Goal: Transaction & Acquisition: Download file/media

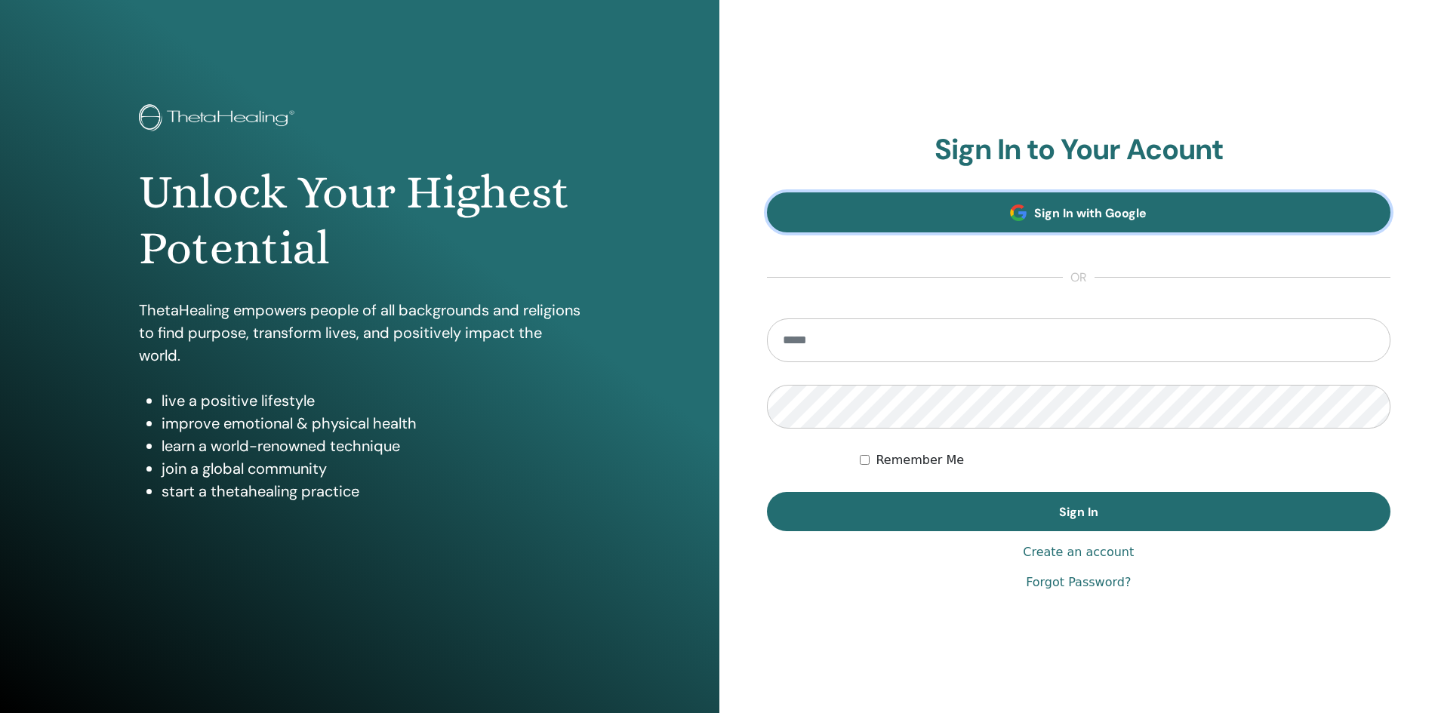
click at [990, 213] on link "Sign In with Google" at bounding box center [1079, 213] width 624 height 40
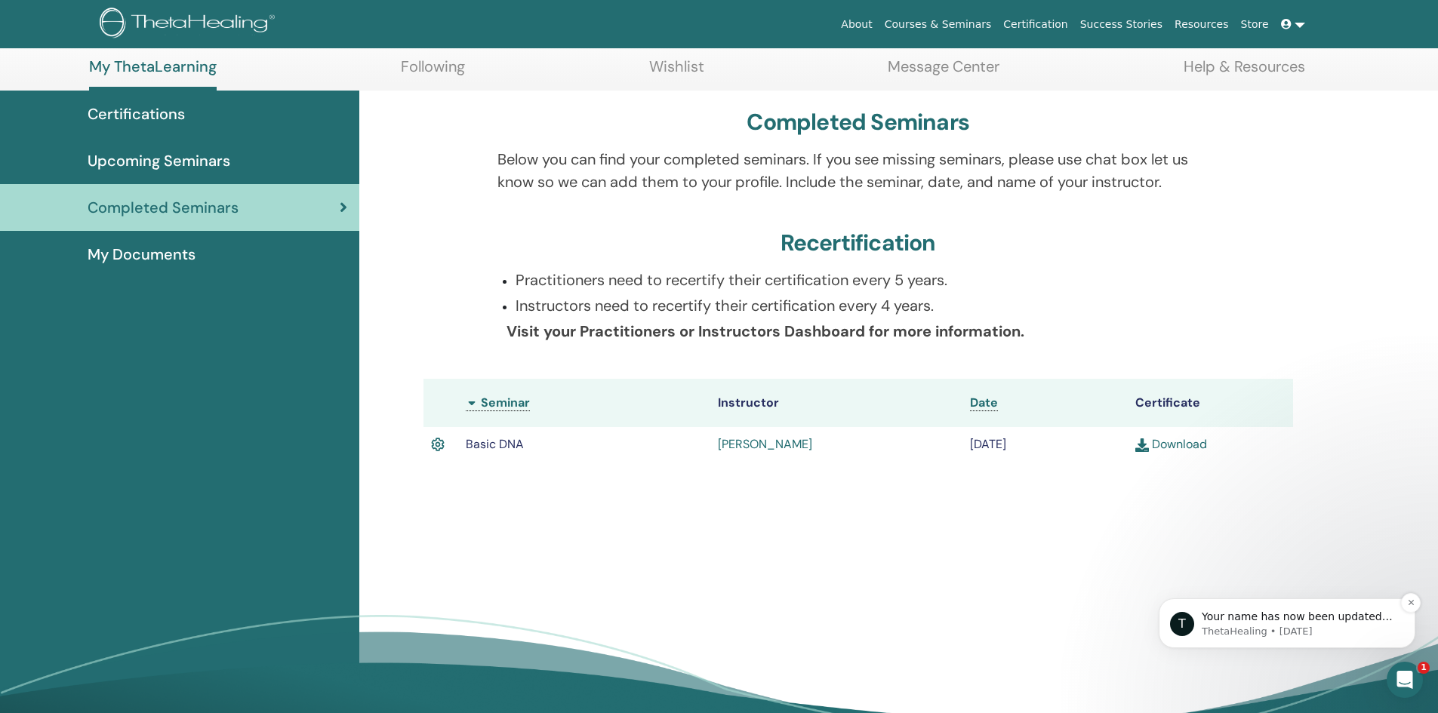
click at [1312, 621] on p "Your name has now been updated per your request. Thank you kindly for your pati…" at bounding box center [1299, 617] width 195 height 15
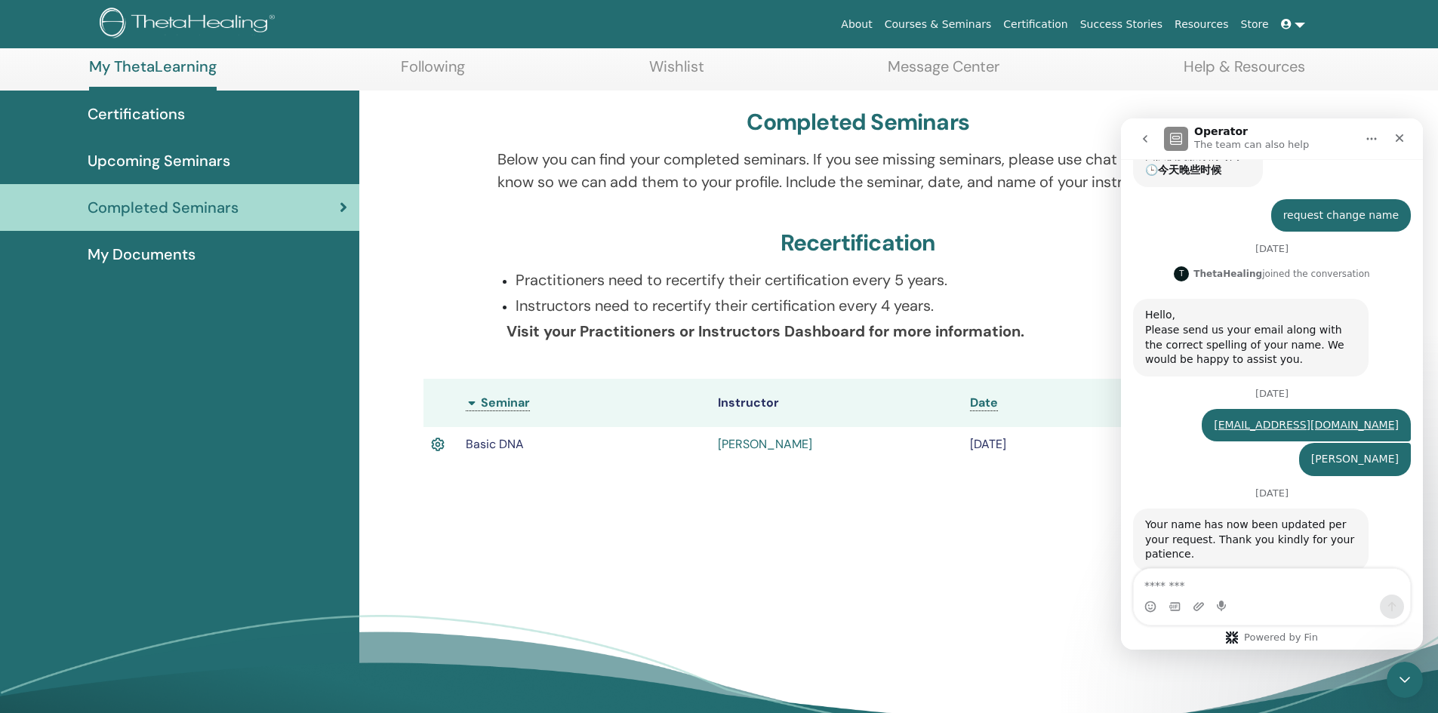
scroll to position [481, 0]
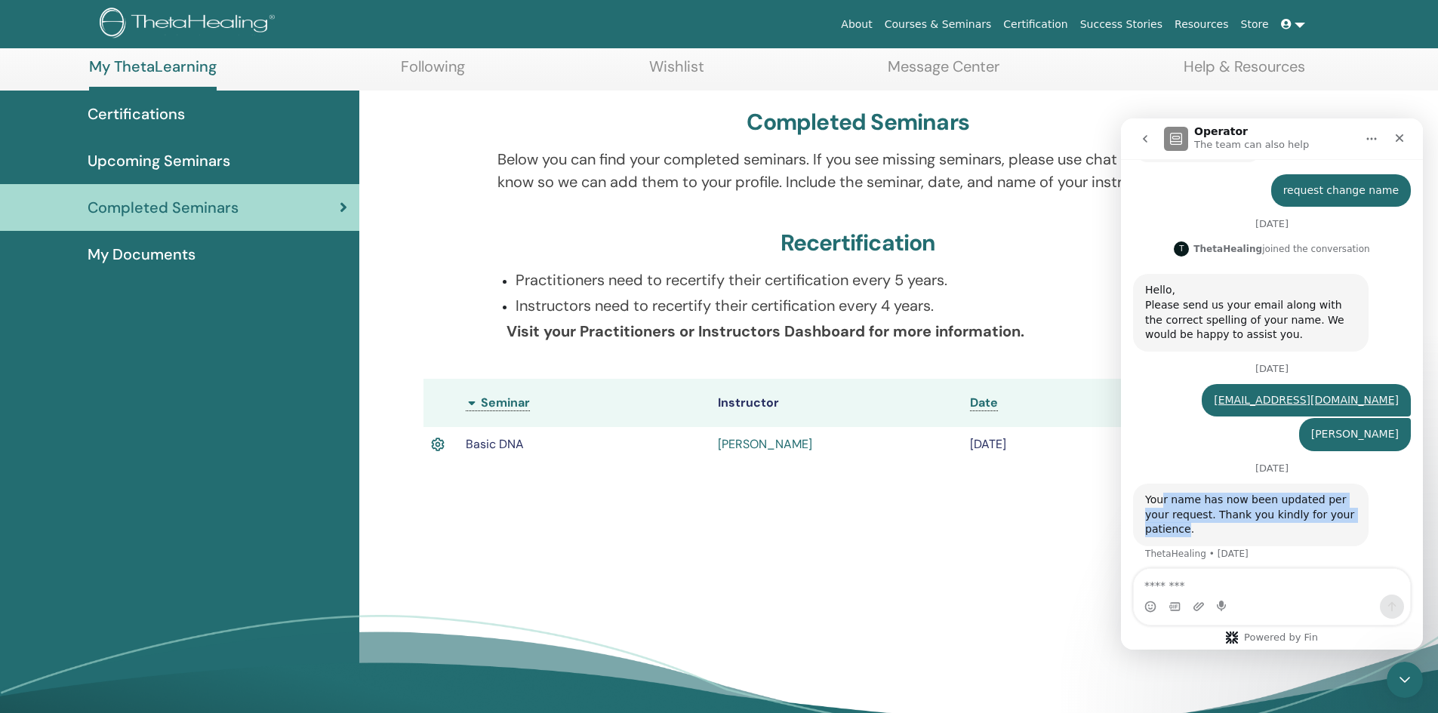
drag, startPoint x: 1160, startPoint y: 505, endPoint x: 1347, endPoint y: 522, distance: 187.2
click at [1347, 522] on div "Your name has now been updated per your request. Thank you kindly for your pati…" at bounding box center [1250, 515] width 211 height 45
copy div "r name has now been updated per your request. Thank you kindly for your patience"
click at [877, 532] on div "Completed Seminars Below you can find your completed seminars. If you see missi…" at bounding box center [898, 429] width 1079 height 676
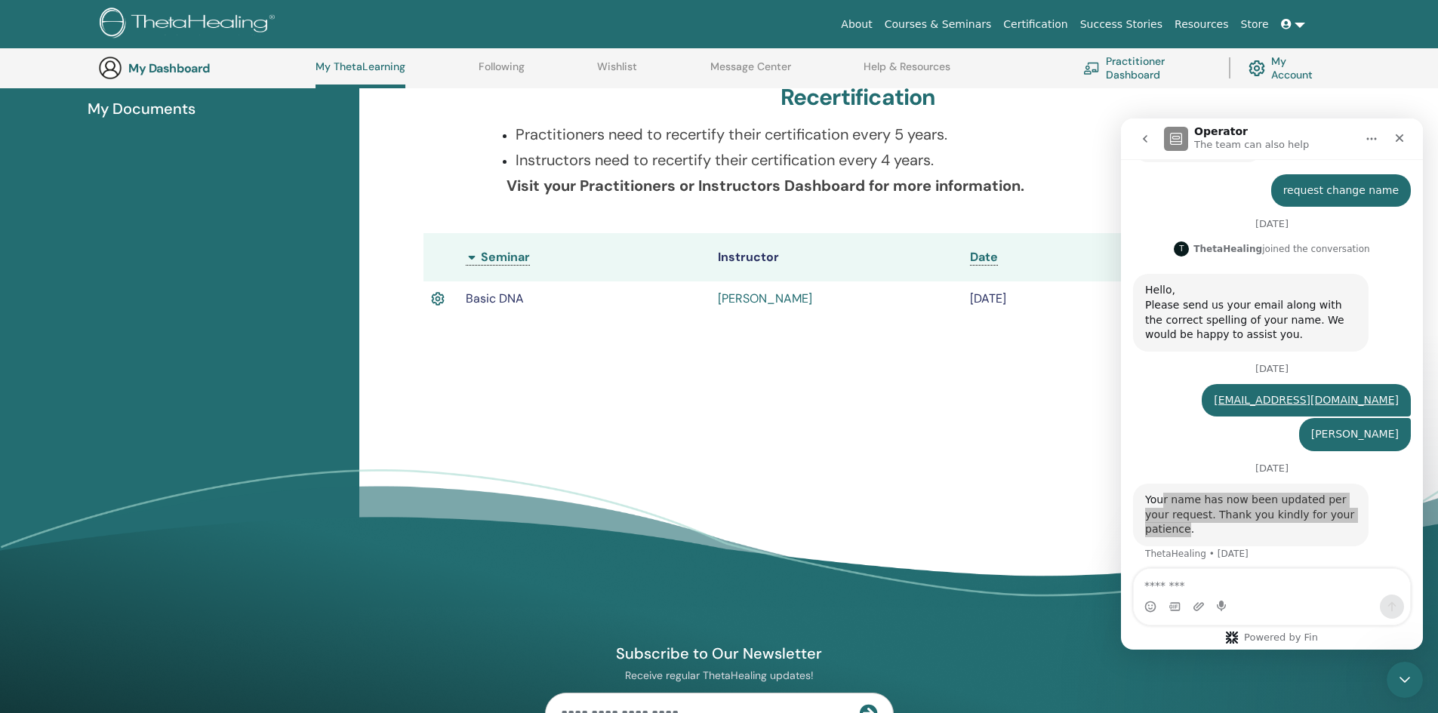
scroll to position [267, 0]
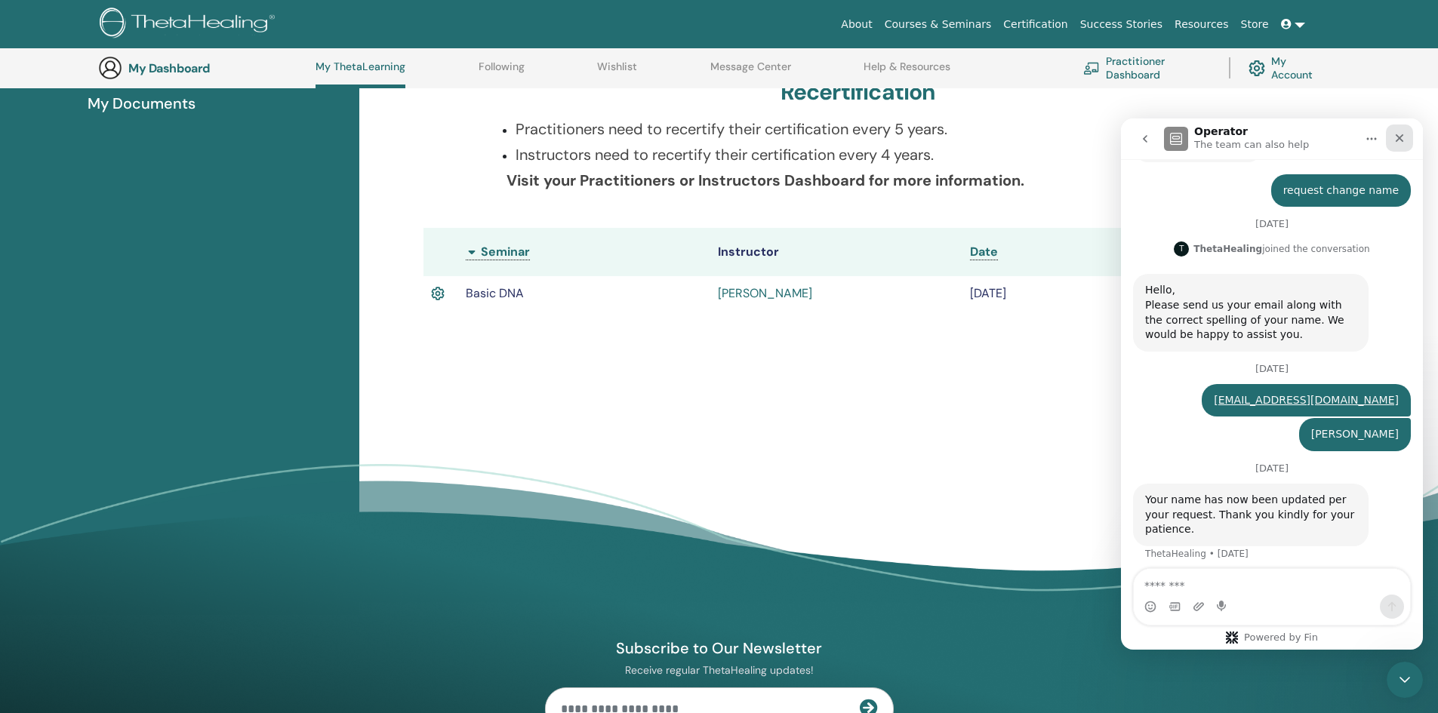
click at [1402, 140] on icon "Close" at bounding box center [1400, 138] width 8 height 8
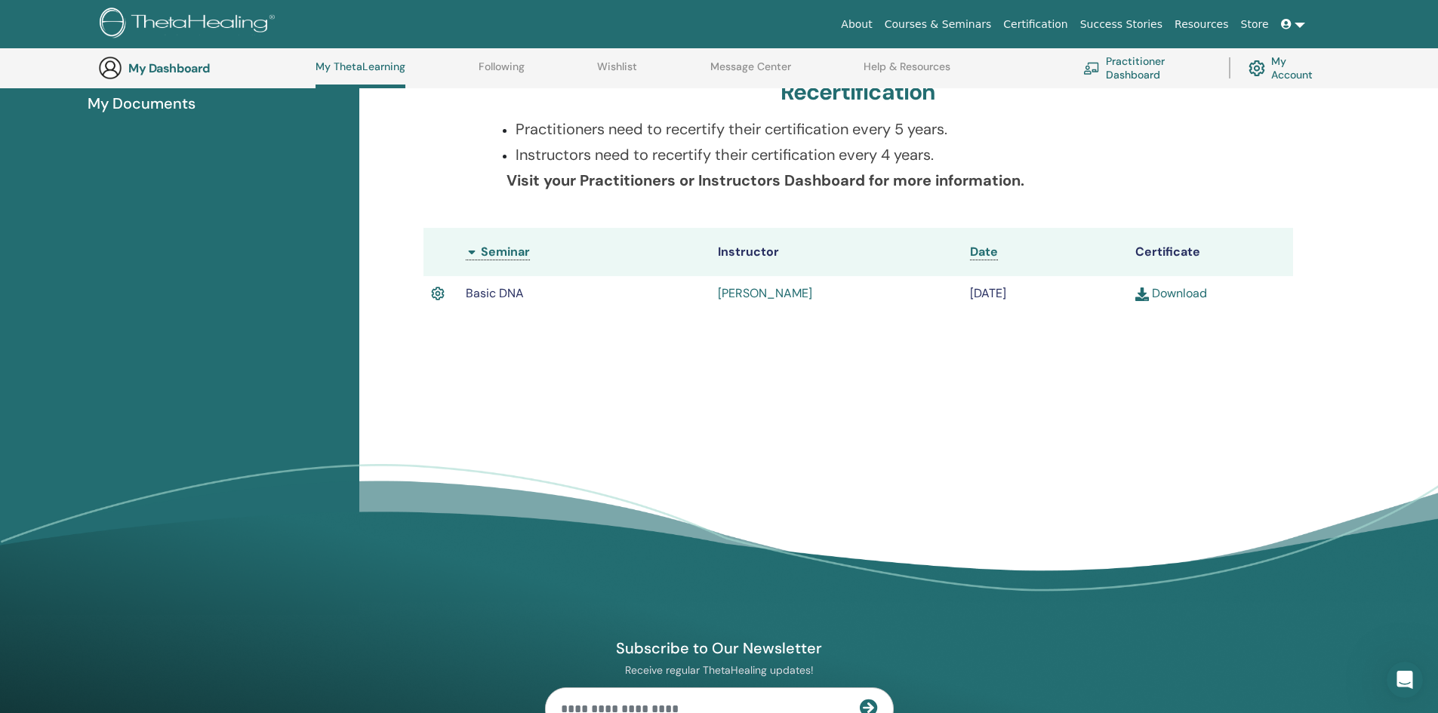
scroll to position [481, 0]
click at [1166, 290] on link "Download" at bounding box center [1171, 293] width 72 height 16
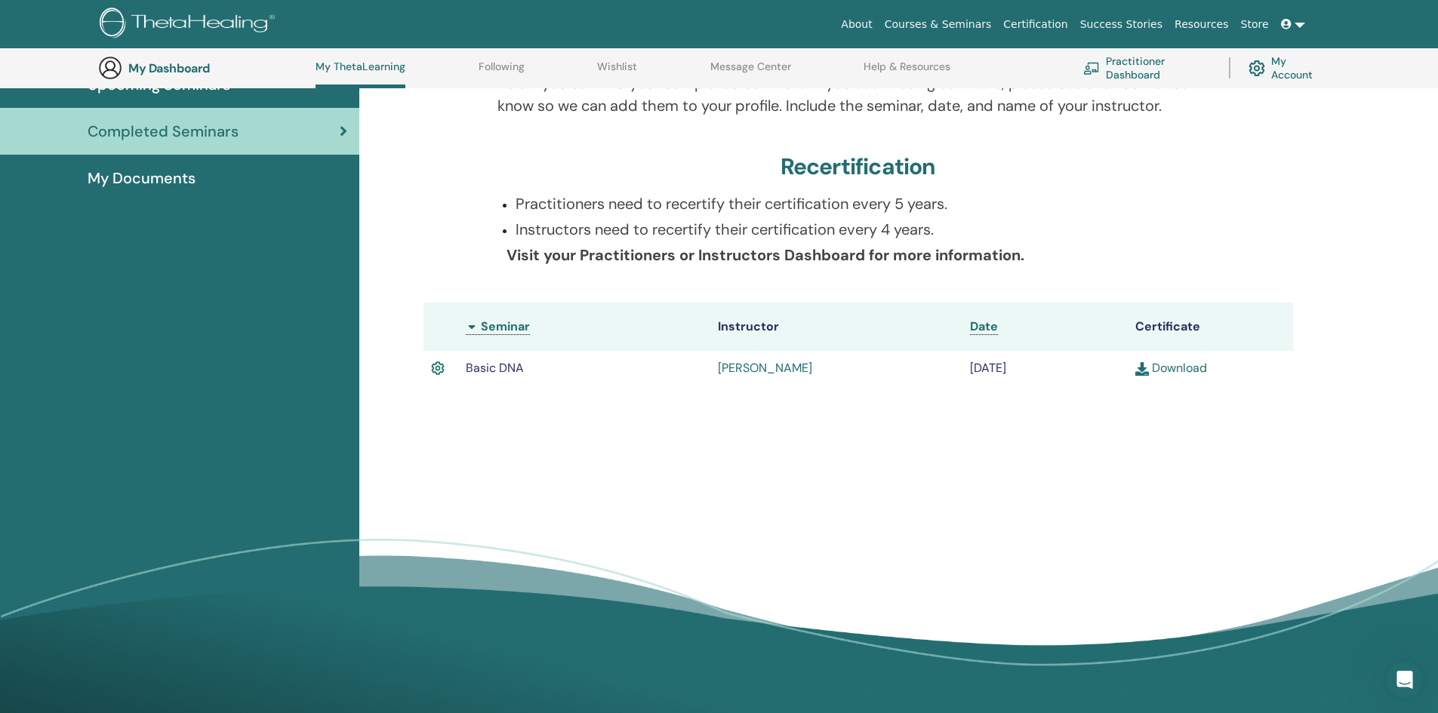
scroll to position [191, 0]
click at [1407, 676] on icon "Open Intercom Messenger" at bounding box center [1403, 678] width 25 height 25
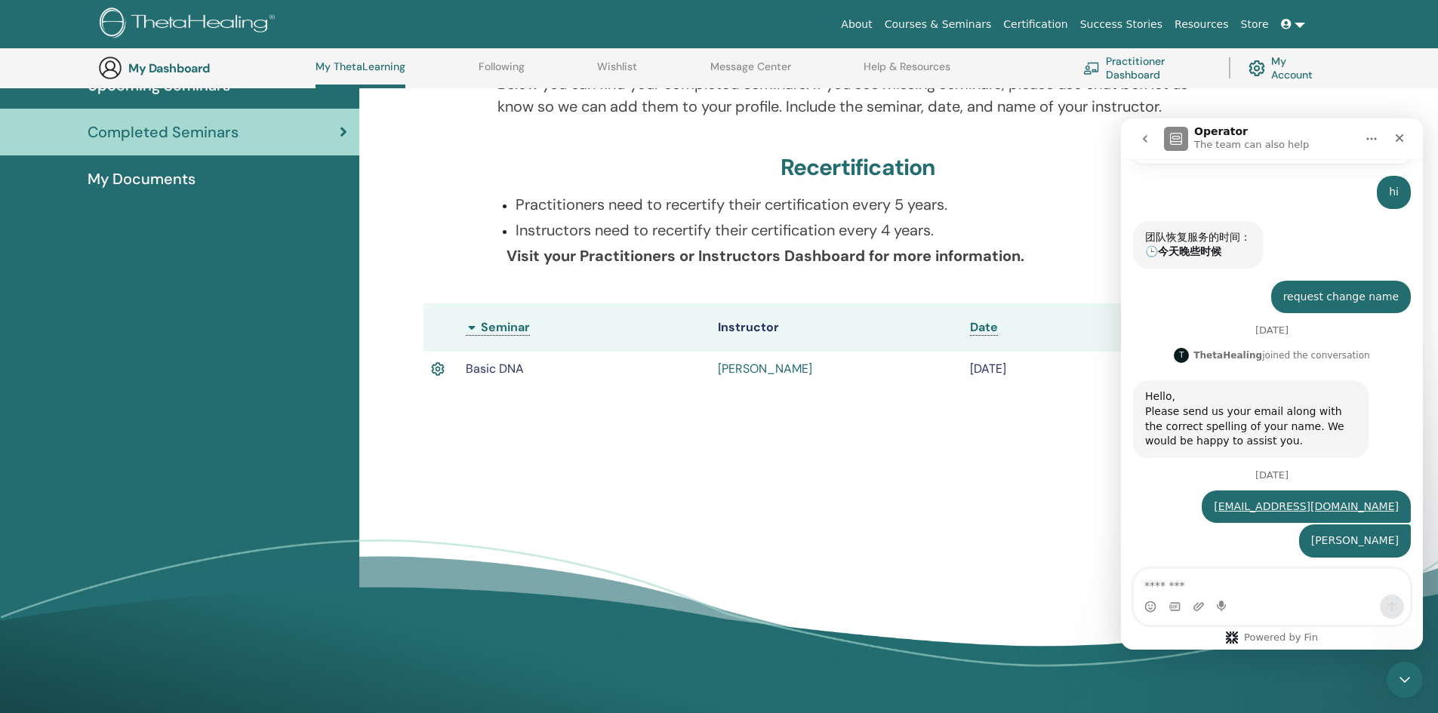
scroll to position [481, 0]
